Goal: Browse casually: Explore the website without a specific task or goal

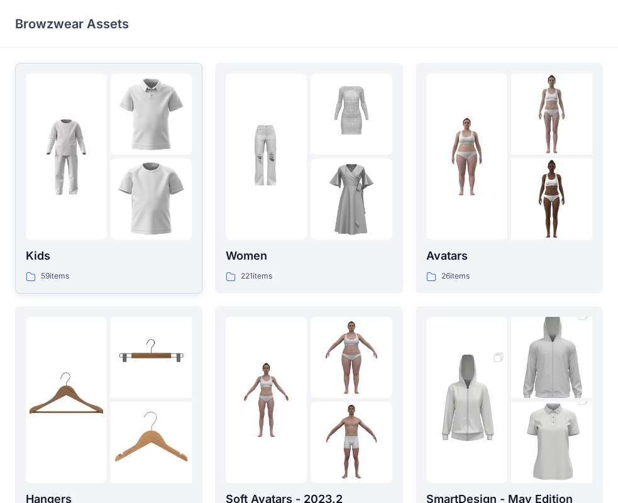
click at [109, 192] on div at bounding box center [109, 157] width 166 height 166
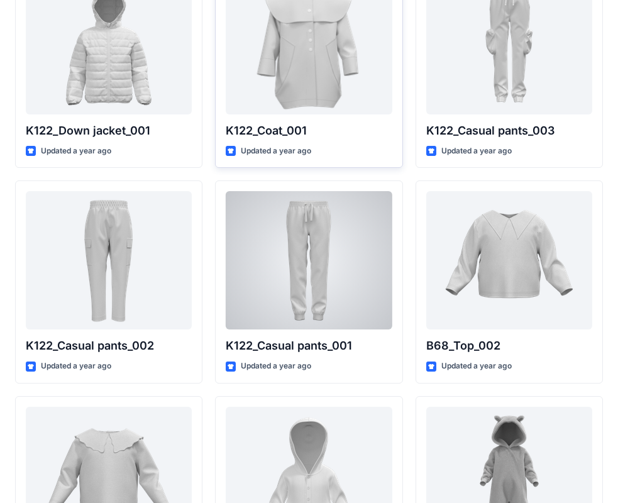
scroll to position [1139, 0]
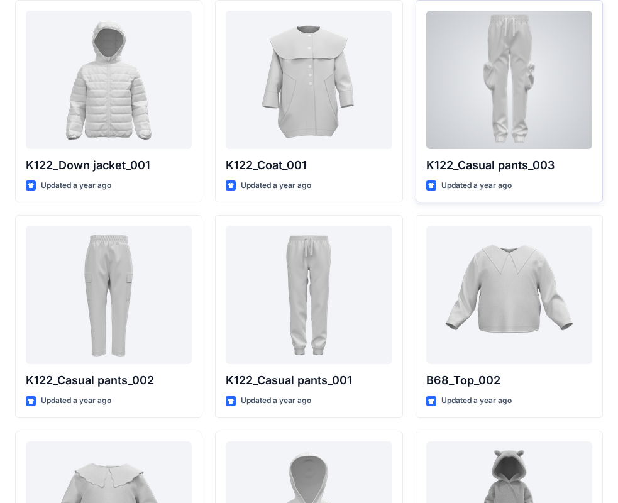
click at [518, 107] on div at bounding box center [509, 80] width 166 height 138
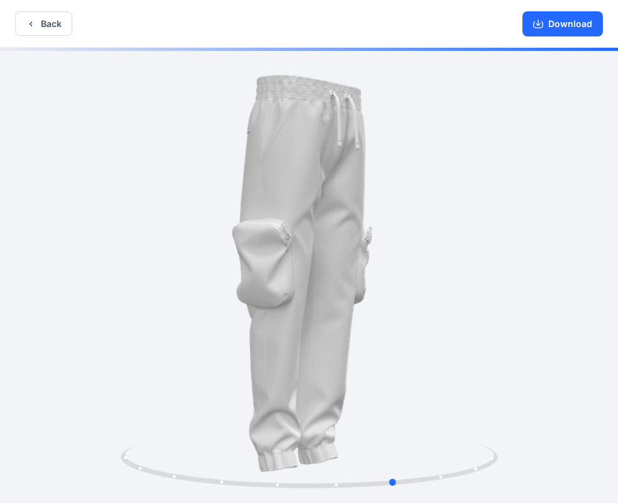
drag, startPoint x: 427, startPoint y: 312, endPoint x: 504, endPoint y: 310, distance: 77.3
click at [504, 310] on div at bounding box center [309, 277] width 618 height 458
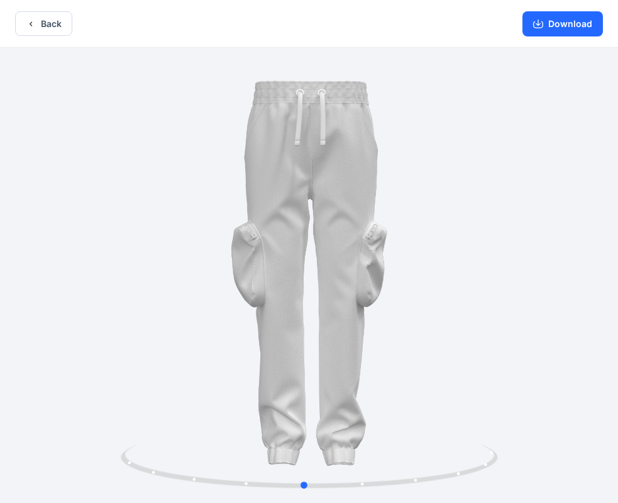
drag, startPoint x: 490, startPoint y: 308, endPoint x: 398, endPoint y: 316, distance: 92.1
click at [398, 316] on div at bounding box center [309, 277] width 618 height 458
click at [38, 29] on button "Back" at bounding box center [43, 23] width 57 height 25
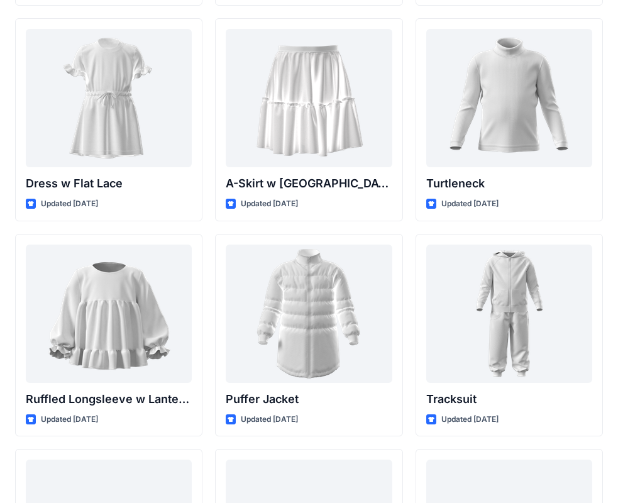
scroll to position [2863, 0]
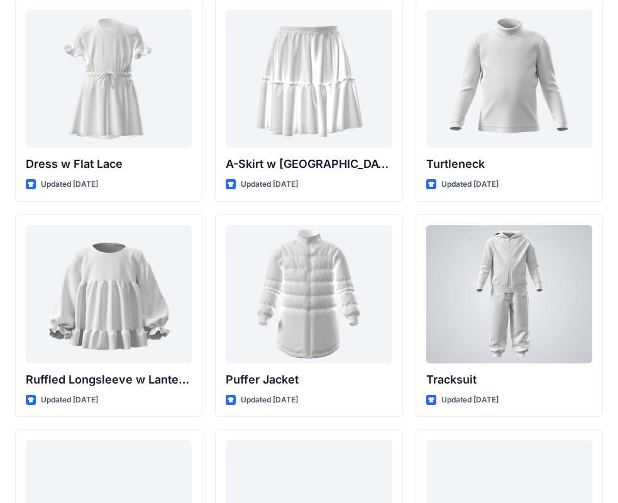
click at [488, 265] on div at bounding box center [509, 294] width 166 height 138
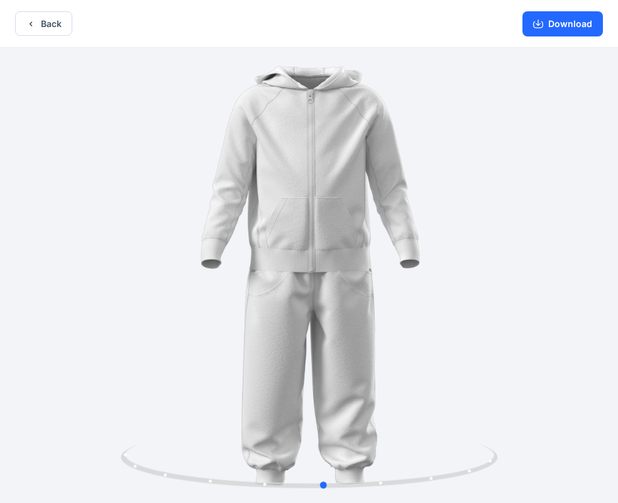
drag, startPoint x: 427, startPoint y: 317, endPoint x: 442, endPoint y: 334, distance: 22.7
click at [442, 334] on div at bounding box center [309, 277] width 618 height 458
click at [561, 19] on button "Download" at bounding box center [562, 23] width 80 height 25
click at [38, 23] on button "Back" at bounding box center [43, 23] width 57 height 25
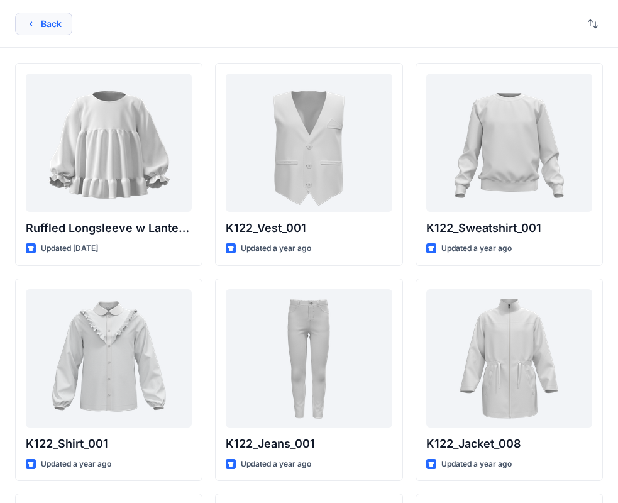
click at [40, 22] on button "Back" at bounding box center [43, 24] width 57 height 23
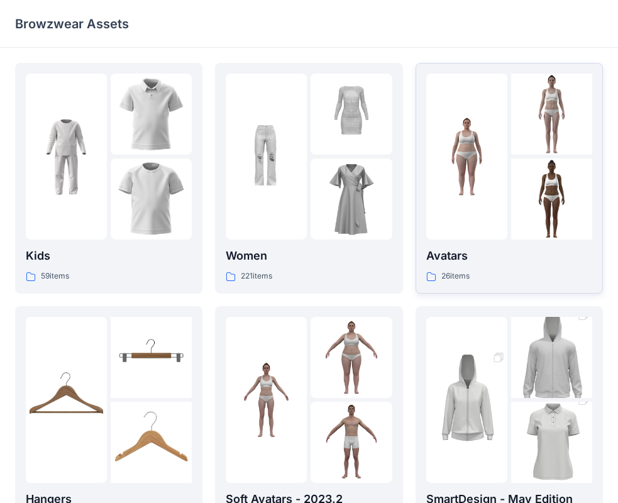
click at [475, 187] on img at bounding box center [466, 156] width 81 height 81
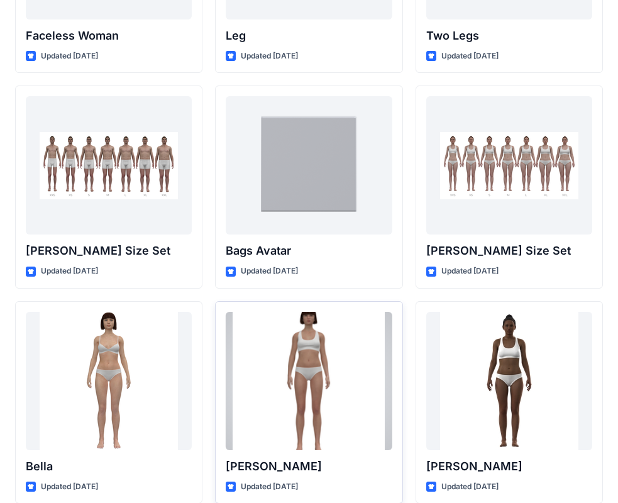
scroll to position [1330, 0]
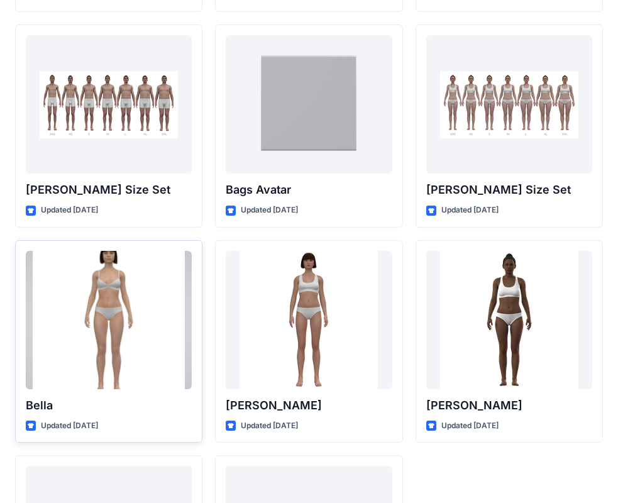
click at [89, 309] on div at bounding box center [109, 320] width 166 height 138
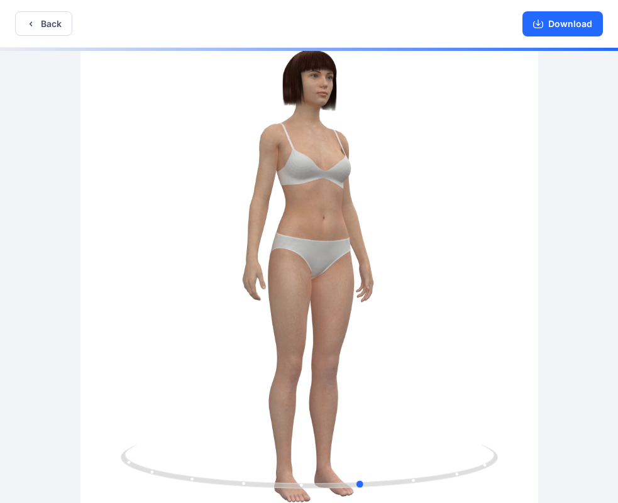
drag, startPoint x: 381, startPoint y: 270, endPoint x: 291, endPoint y: 236, distance: 96.6
click at [434, 286] on div at bounding box center [309, 277] width 618 height 458
click at [50, 15] on button "Back" at bounding box center [43, 23] width 57 height 25
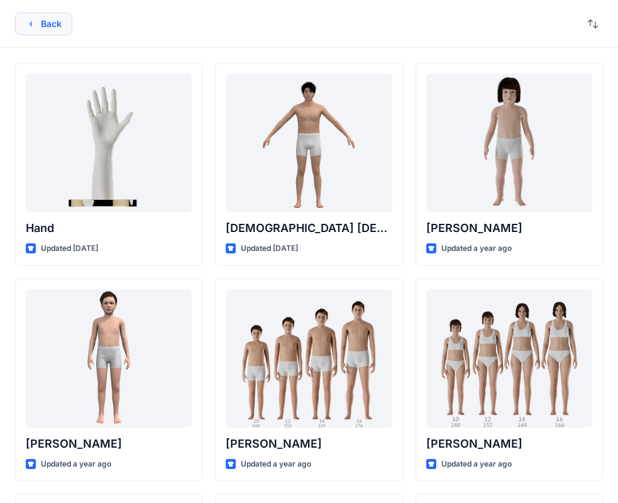
click at [50, 30] on button "Back" at bounding box center [43, 24] width 57 height 23
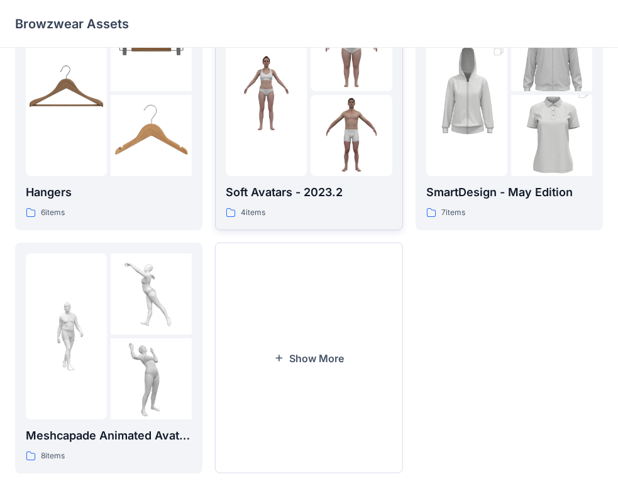
scroll to position [312, 0]
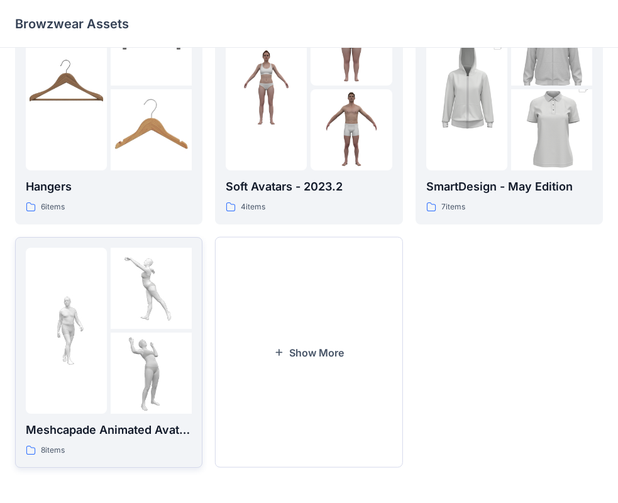
click at [148, 319] on img at bounding box center [151, 288] width 81 height 81
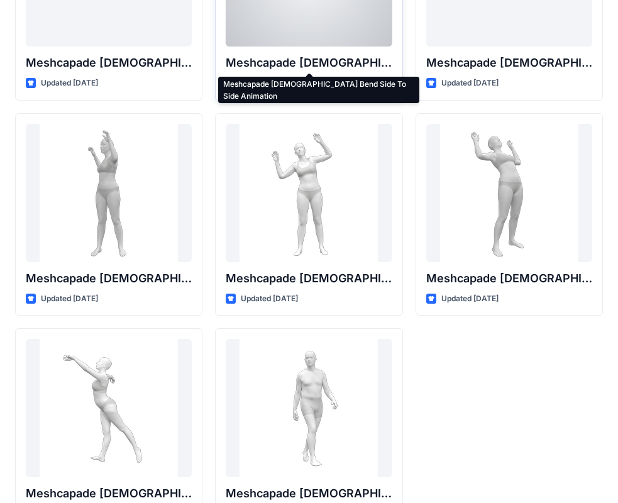
scroll to position [168, 0]
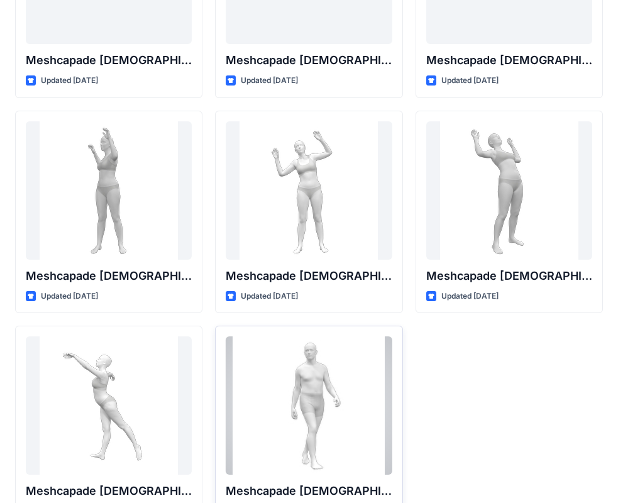
click at [285, 417] on div at bounding box center [309, 405] width 166 height 138
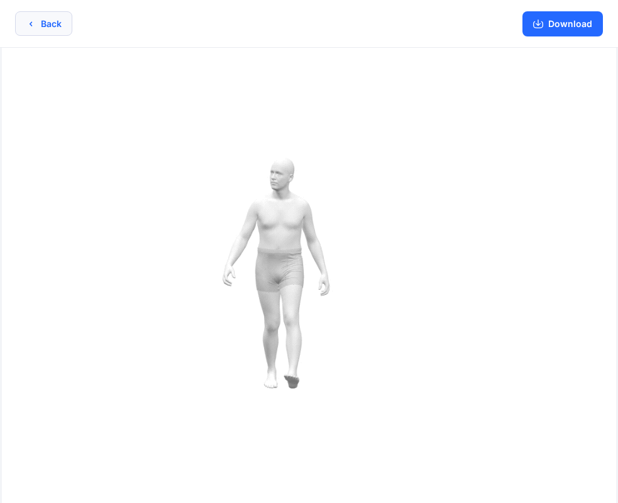
click at [43, 22] on button "Back" at bounding box center [43, 23] width 57 height 25
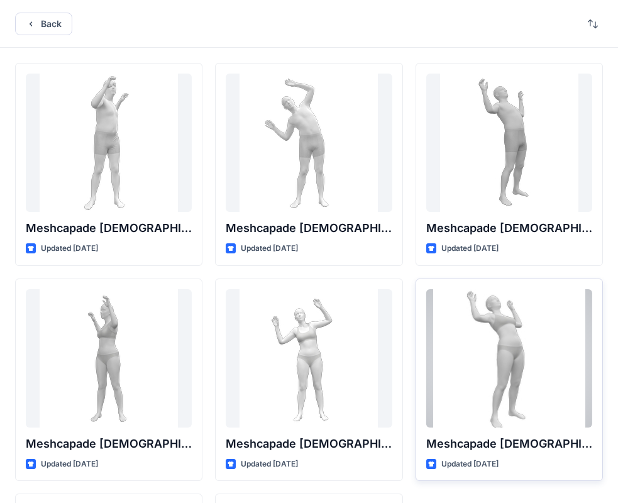
click at [493, 347] on div at bounding box center [509, 358] width 166 height 138
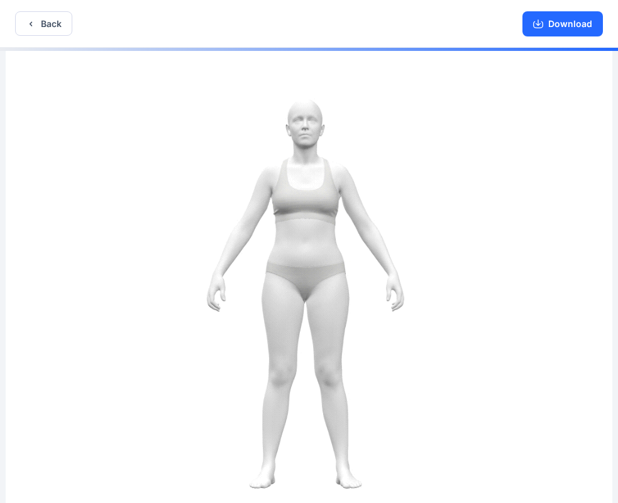
click at [294, 282] on img at bounding box center [309, 277] width 606 height 458
drag, startPoint x: 219, startPoint y: 297, endPoint x: 156, endPoint y: 321, distance: 67.0
click at [156, 321] on img at bounding box center [309, 277] width 606 height 458
click at [118, 326] on img at bounding box center [309, 277] width 606 height 458
click at [320, 364] on img at bounding box center [309, 277] width 606 height 458
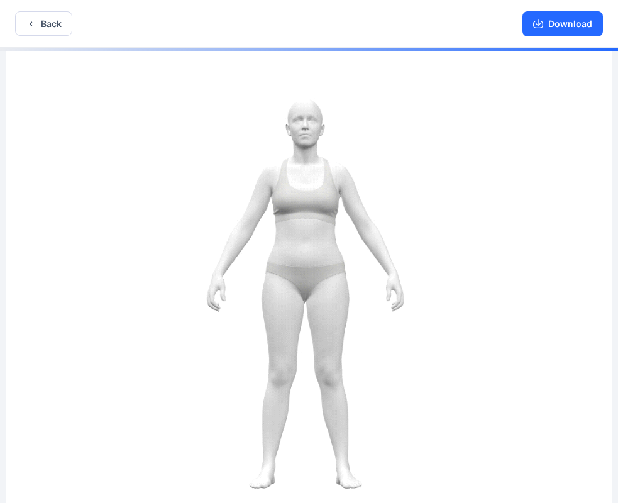
click at [348, 395] on img at bounding box center [309, 277] width 606 height 458
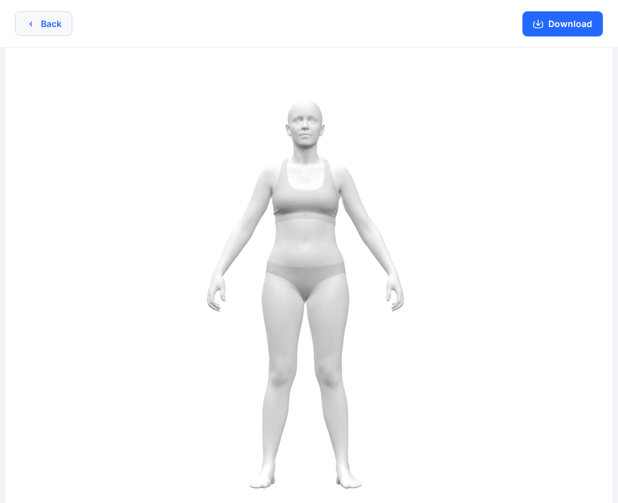
click at [45, 34] on button "Back" at bounding box center [43, 23] width 57 height 25
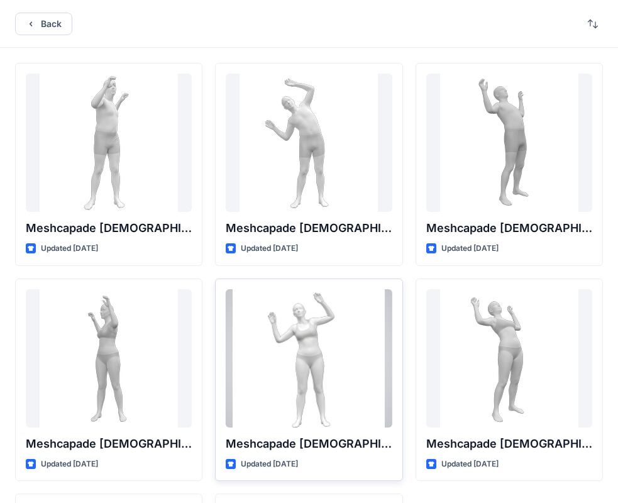
click at [332, 322] on div at bounding box center [309, 358] width 166 height 138
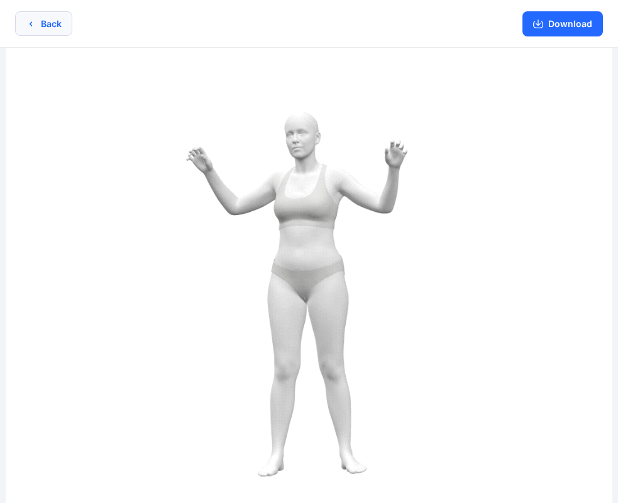
click at [31, 27] on icon "button" at bounding box center [31, 24] width 10 height 10
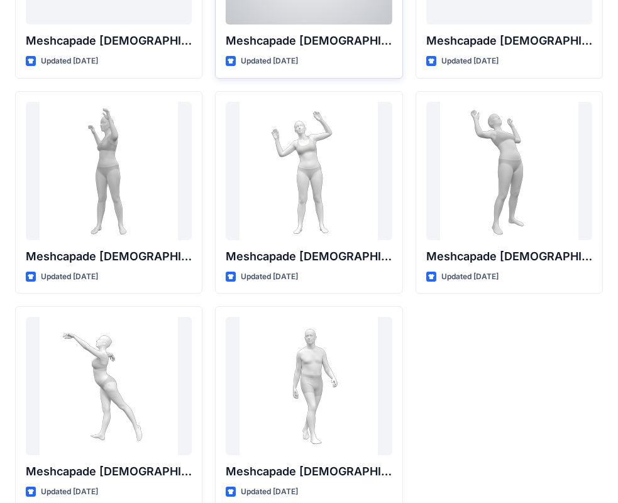
scroll to position [209, 0]
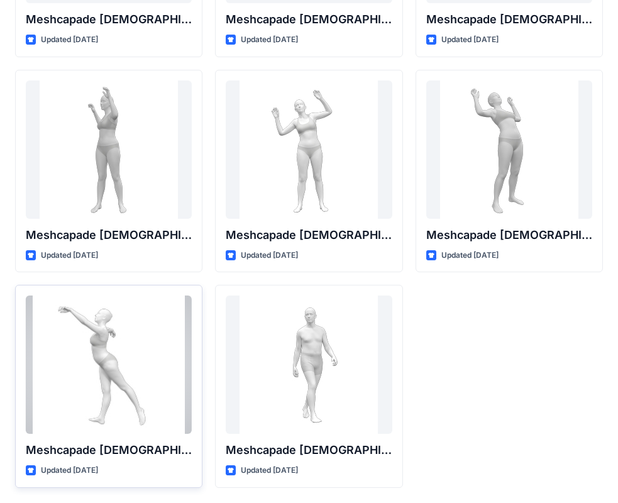
click at [103, 358] on div at bounding box center [109, 364] width 166 height 138
